Goal: Transaction & Acquisition: Purchase product/service

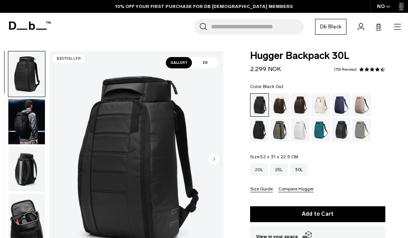
click at [259, 171] on div "20L" at bounding box center [259, 170] width 18 height 12
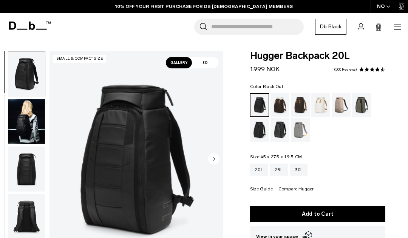
click at [23, 114] on img "button" at bounding box center [26, 121] width 37 height 45
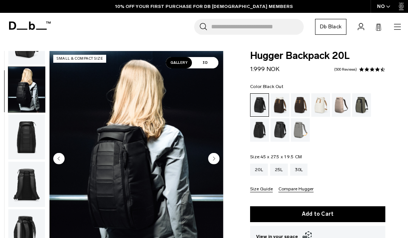
click at [27, 116] on img "button" at bounding box center [26, 136] width 37 height 45
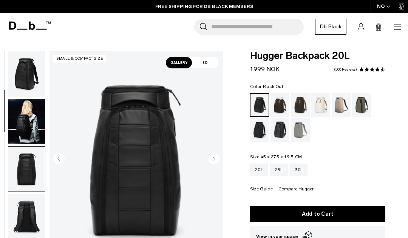
click at [23, 117] on img "button" at bounding box center [26, 121] width 37 height 45
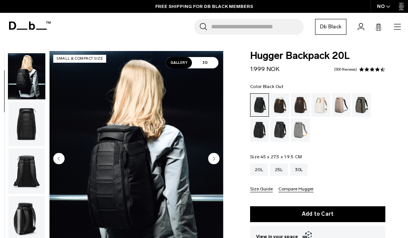
scroll to position [48, 0]
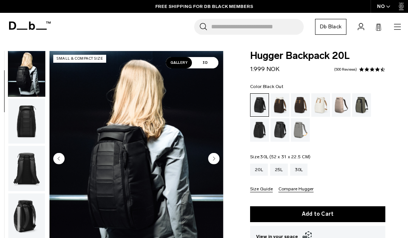
click at [308, 169] on div "30L" at bounding box center [299, 170] width 18 height 12
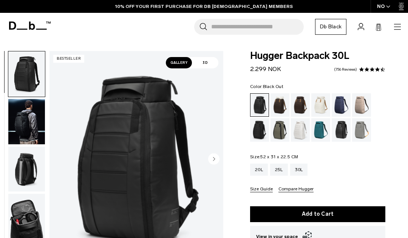
click at [23, 120] on img "button" at bounding box center [26, 121] width 37 height 45
